Goal: Information Seeking & Learning: Check status

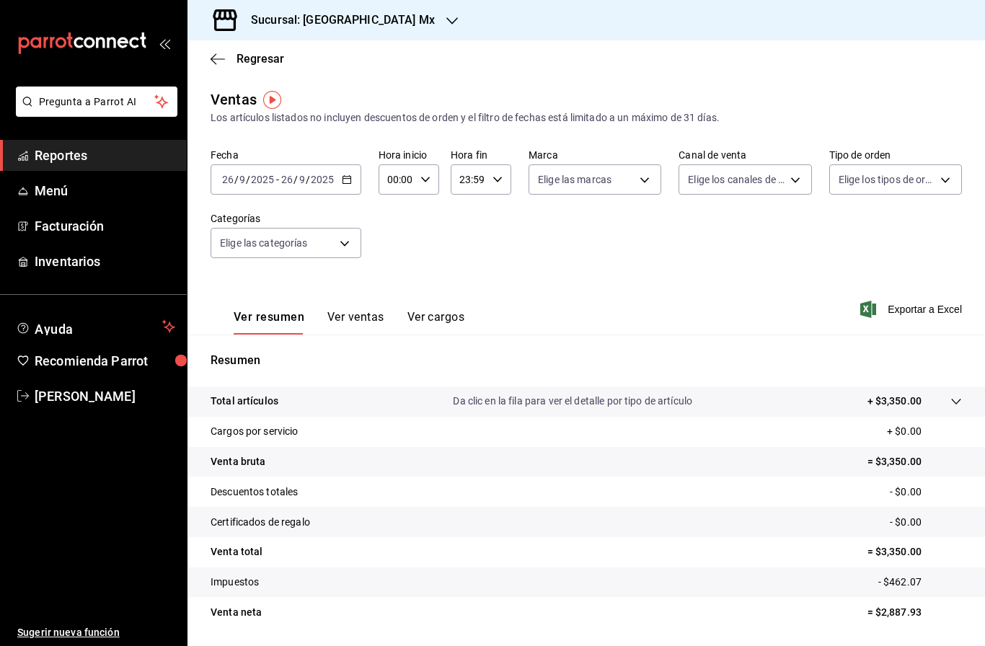
click at [80, 155] on span "Reportes" at bounding box center [105, 155] width 141 height 19
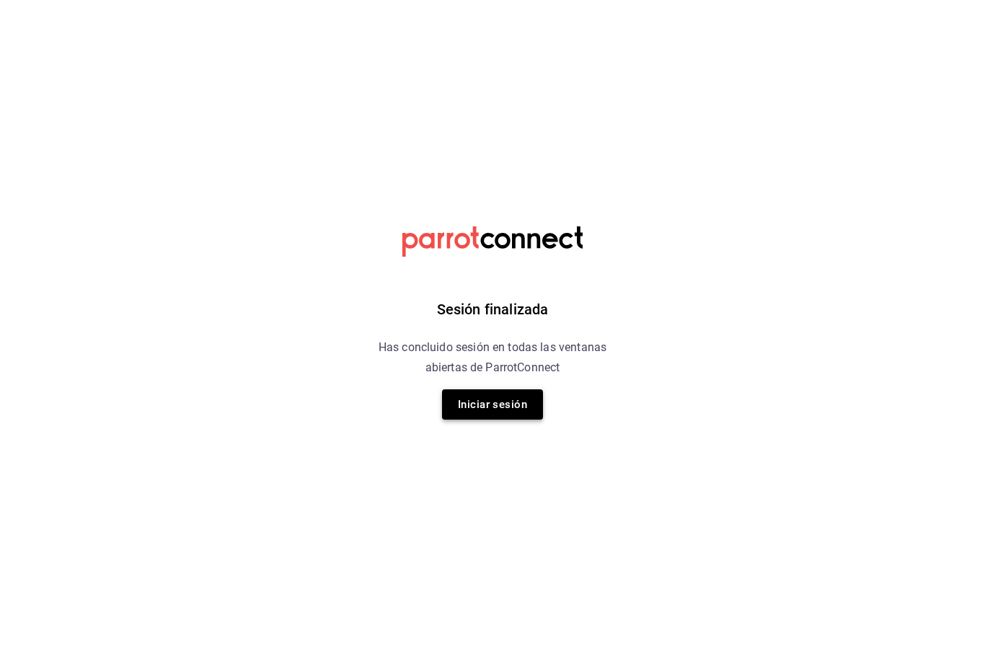
click at [507, 414] on button "Iniciar sesión" at bounding box center [492, 404] width 101 height 30
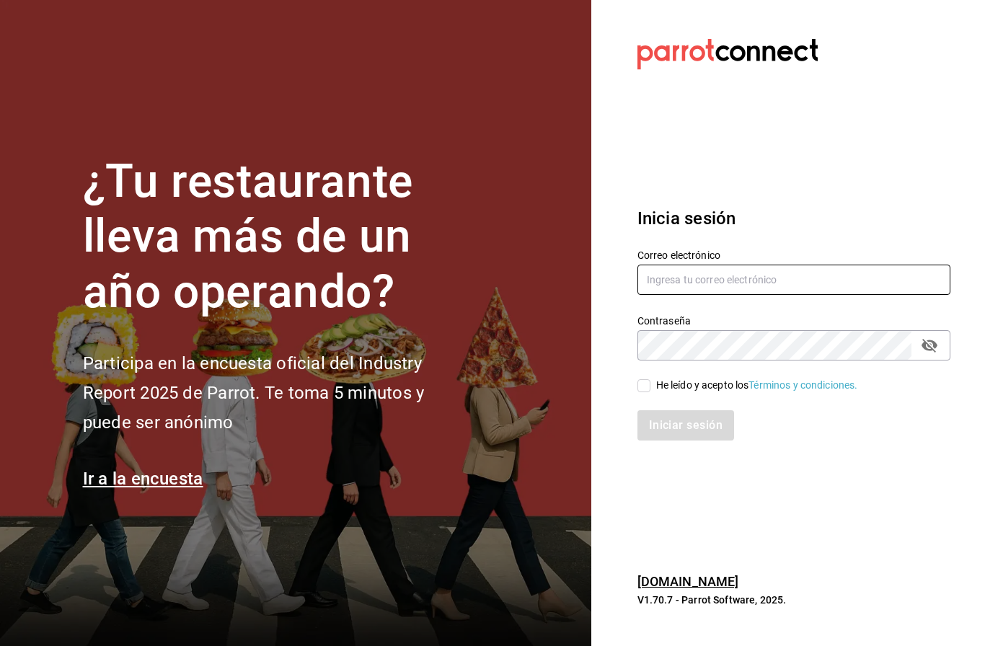
click at [678, 272] on input "text" at bounding box center [794, 280] width 313 height 30
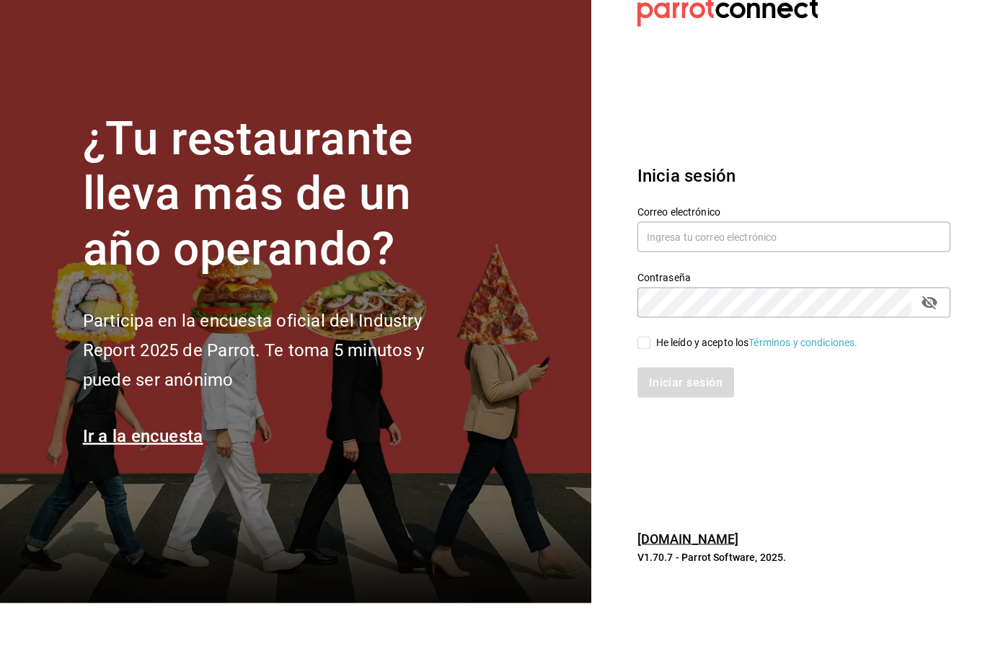
scroll to position [43, 0]
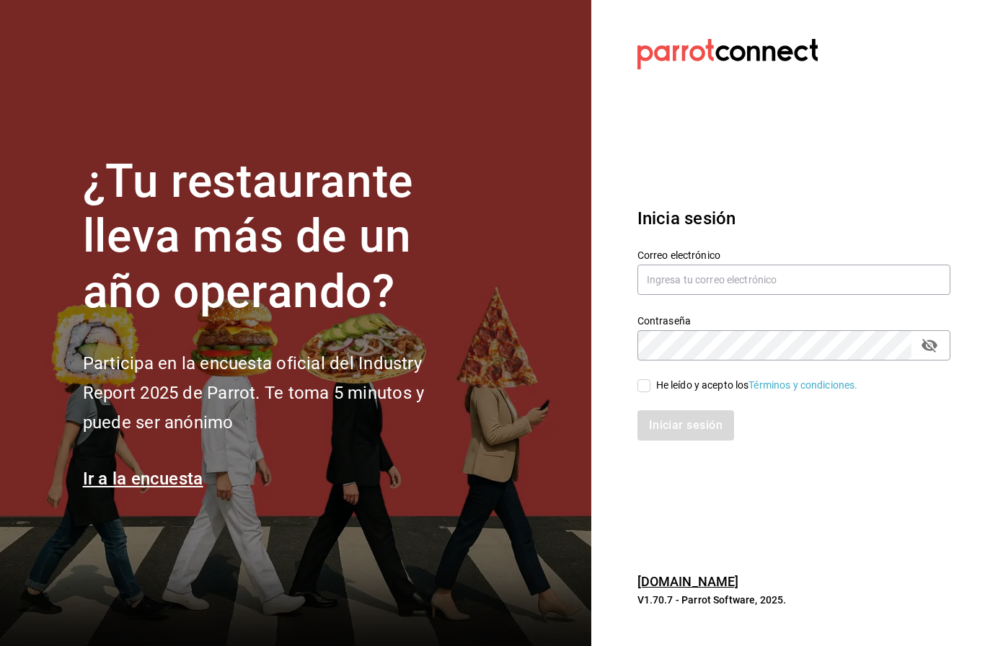
click at [680, 314] on div "Contraseña Contraseña" at bounding box center [794, 337] width 313 height 46
click at [731, 265] on input "text" at bounding box center [794, 280] width 313 height 30
type input "[EMAIL_ADDRESS][DOMAIN_NAME]"
click at [640, 379] on input "He leído y acepto los Términos y condiciones." at bounding box center [644, 385] width 13 height 13
checkbox input "true"
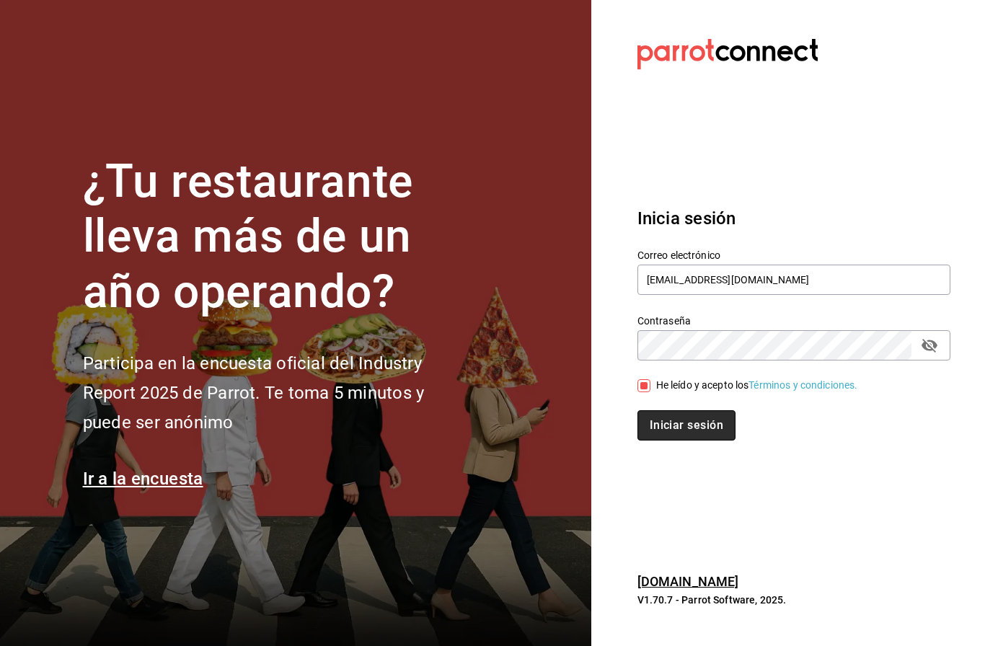
click at [688, 410] on button "Iniciar sesión" at bounding box center [687, 425] width 98 height 30
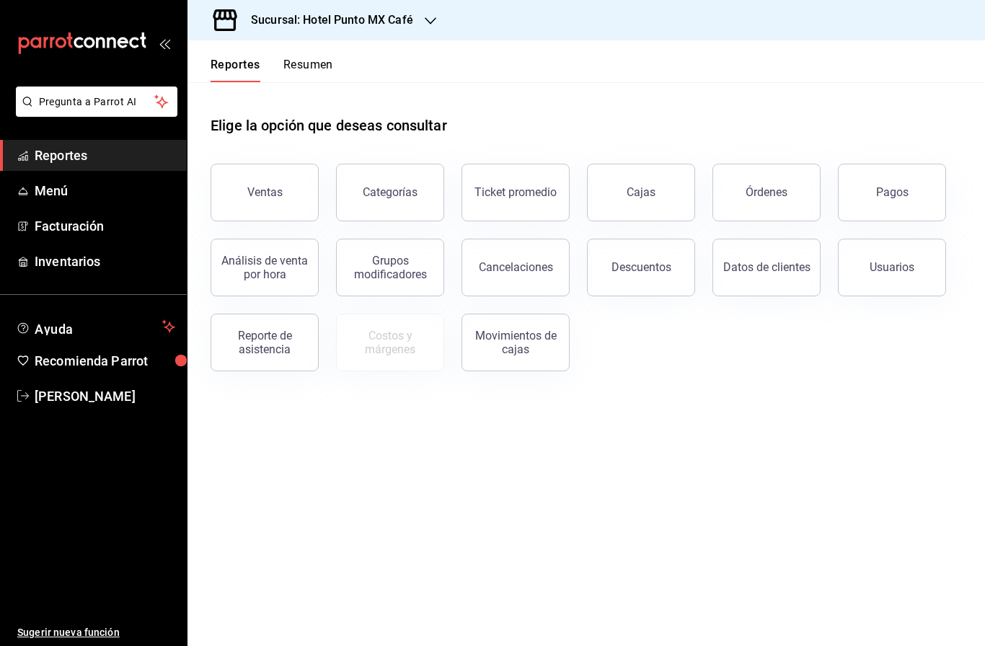
click at [411, 9] on div "Sucursal: Hotel Punto MX Café" at bounding box center [320, 20] width 243 height 40
click at [222, 110] on div "Hotel Punto Mx" at bounding box center [296, 95] width 216 height 32
click at [291, 182] on button "Ventas" at bounding box center [265, 193] width 108 height 58
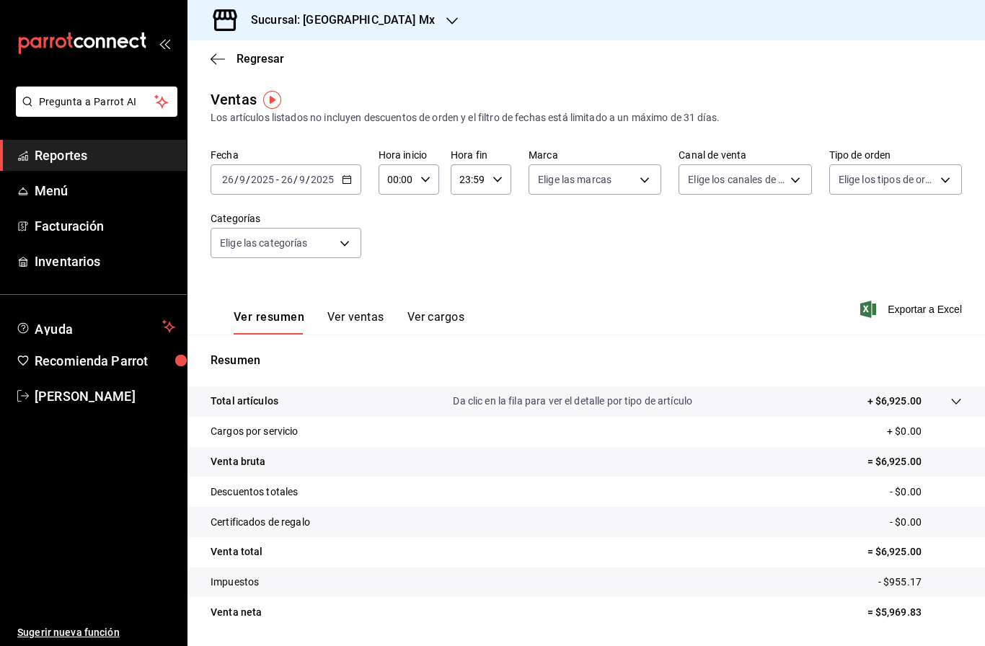
click at [364, 315] on button "Ver ventas" at bounding box center [355, 322] width 57 height 25
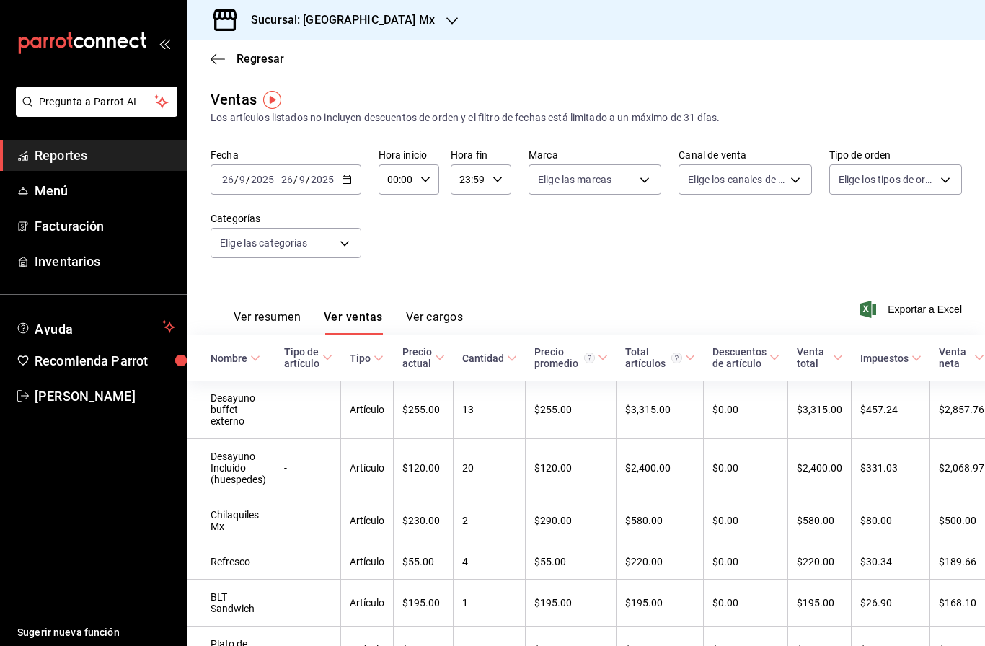
click at [281, 316] on button "Ver resumen" at bounding box center [267, 322] width 67 height 25
